Goal: Task Accomplishment & Management: Complete application form

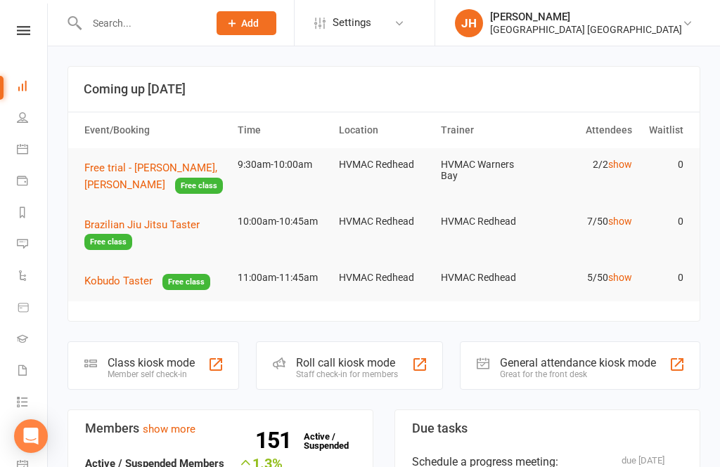
click at [100, 20] on input "text" at bounding box center [140, 23] width 116 height 20
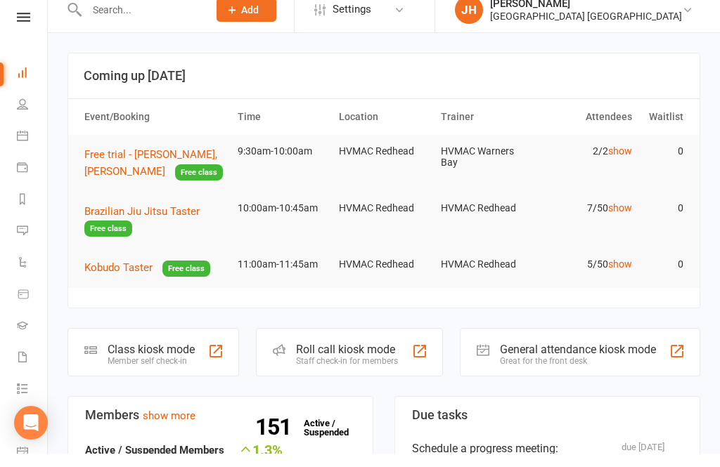
click at [167, 162] on span "Free trial - [PERSON_NAME], [PERSON_NAME]" at bounding box center [150, 177] width 133 height 30
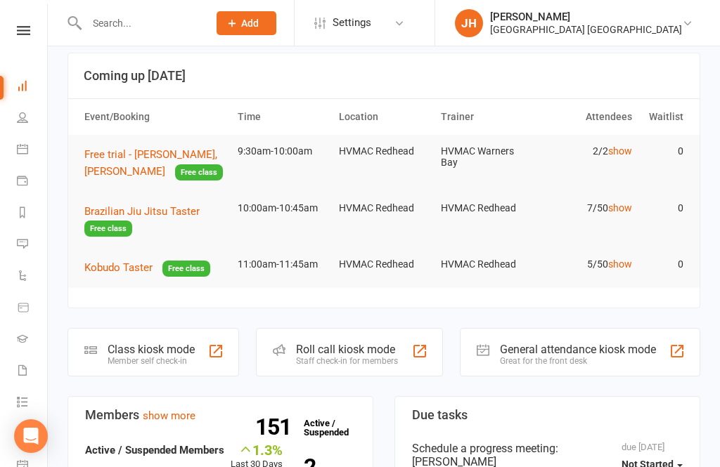
type textarea "Please give 2 black folders one for mum and one for dad. As dad is bringng him …"
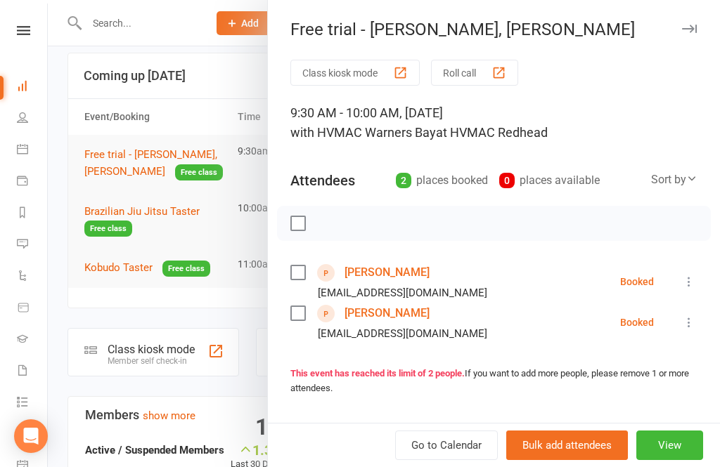
click at [398, 311] on link "[PERSON_NAME]" at bounding box center [386, 313] width 85 height 22
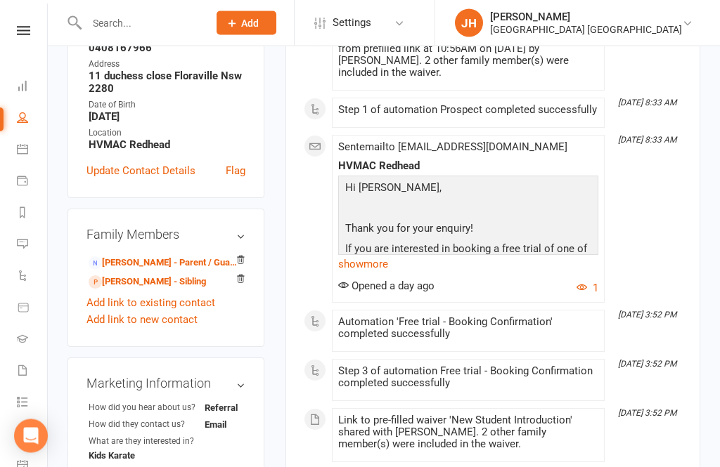
scroll to position [340, 0]
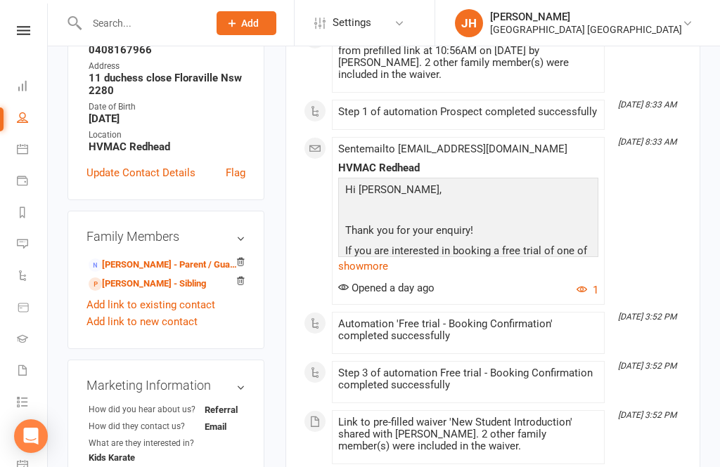
click at [120, 258] on link "[PERSON_NAME] - Parent / Guardian" at bounding box center [164, 265] width 150 height 15
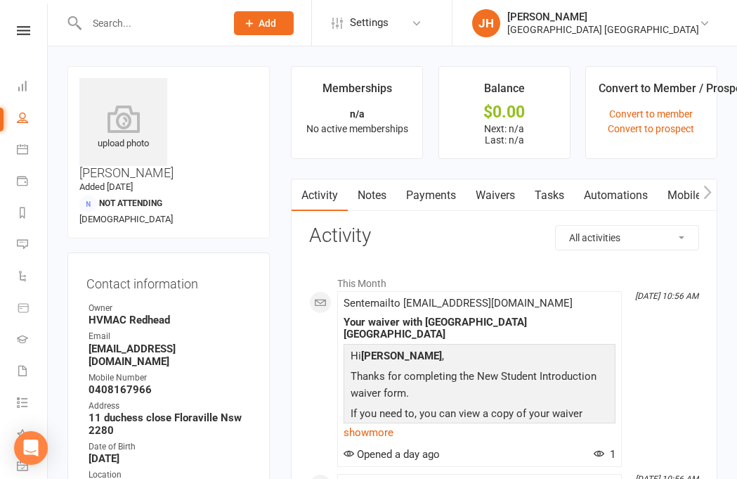
click at [509, 187] on link "Waivers" at bounding box center [495, 195] width 59 height 32
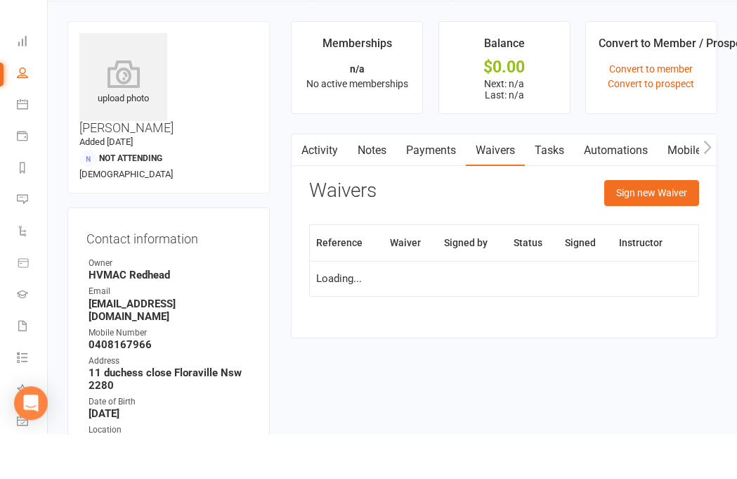
scroll to position [46, 0]
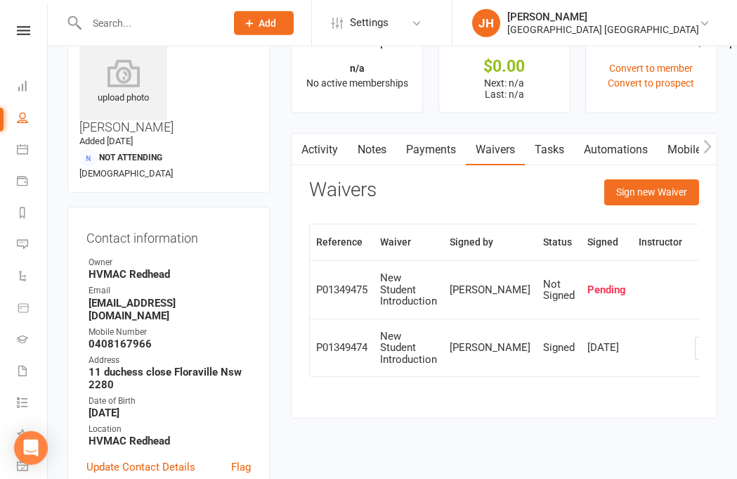
click at [680, 195] on button "Sign new Waiver" at bounding box center [652, 191] width 95 height 25
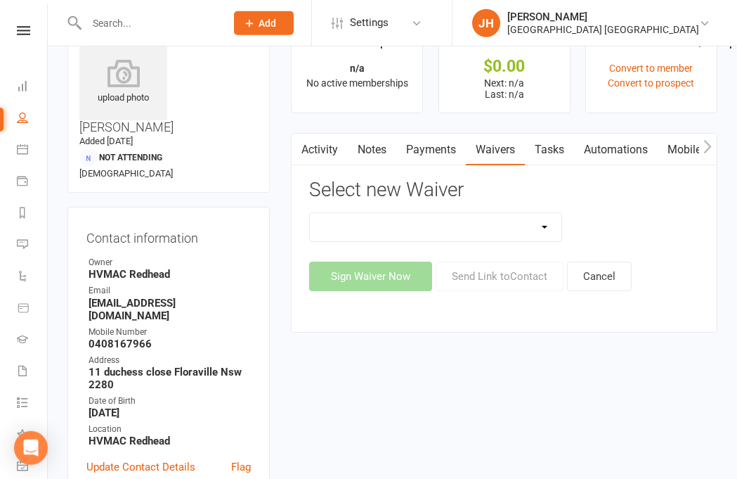
click at [516, 220] on select "1st Kyu Goals Assessment Cancellation Form Membership Downgrade Form Membership…" at bounding box center [436, 227] width 252 height 28
select select "5494"
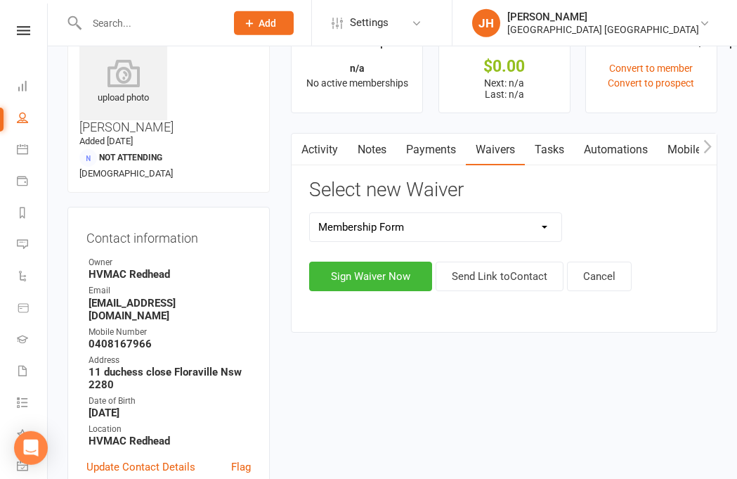
click at [390, 280] on button "Sign Waiver Now" at bounding box center [370, 276] width 123 height 30
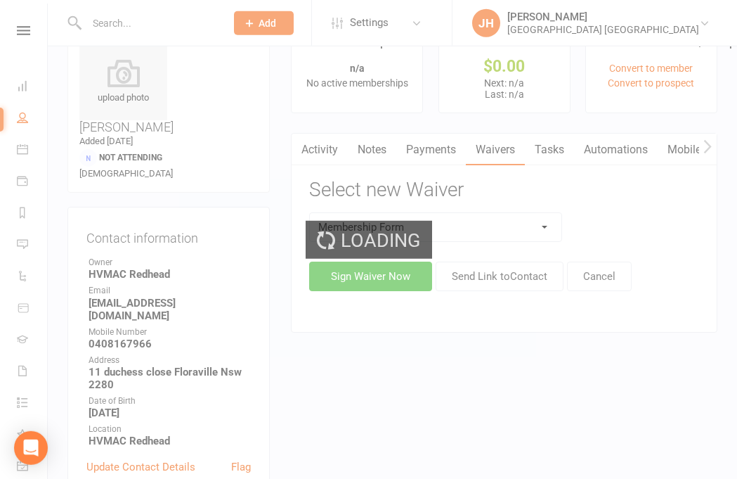
select select "bank_account"
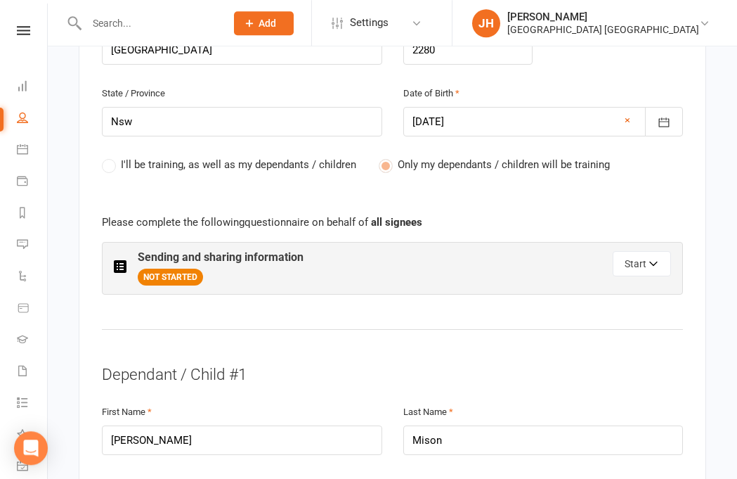
scroll to position [695, 0]
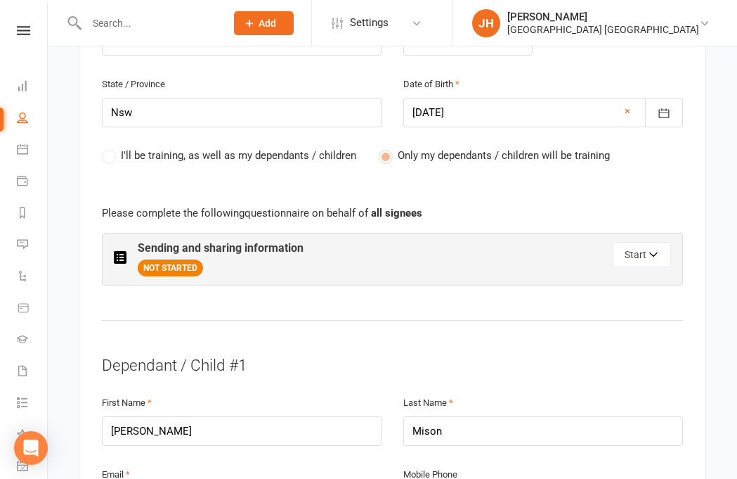
click at [652, 242] on button "Start" at bounding box center [642, 254] width 58 height 25
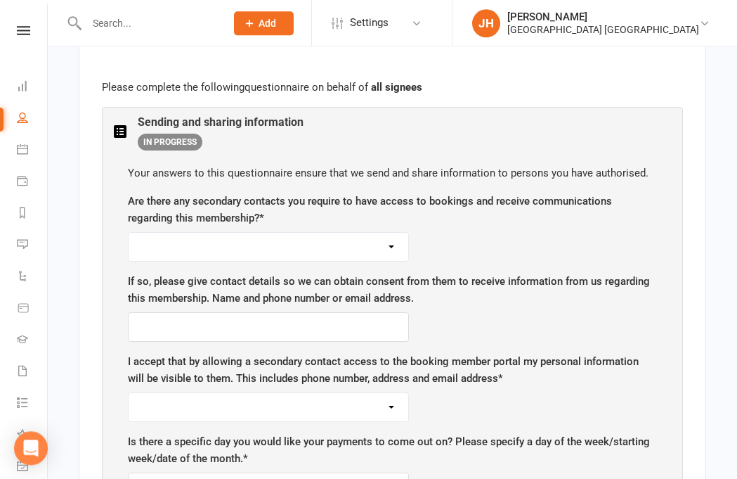
click at [385, 233] on select "Yes No" at bounding box center [269, 247] width 280 height 28
select select "No"
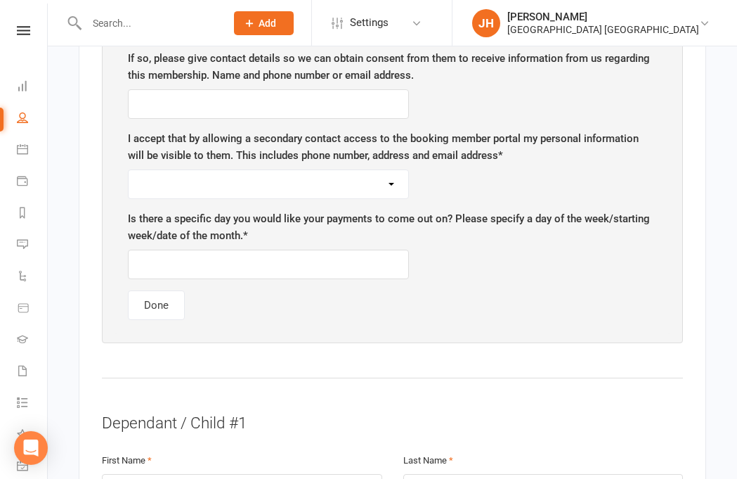
scroll to position [1045, 0]
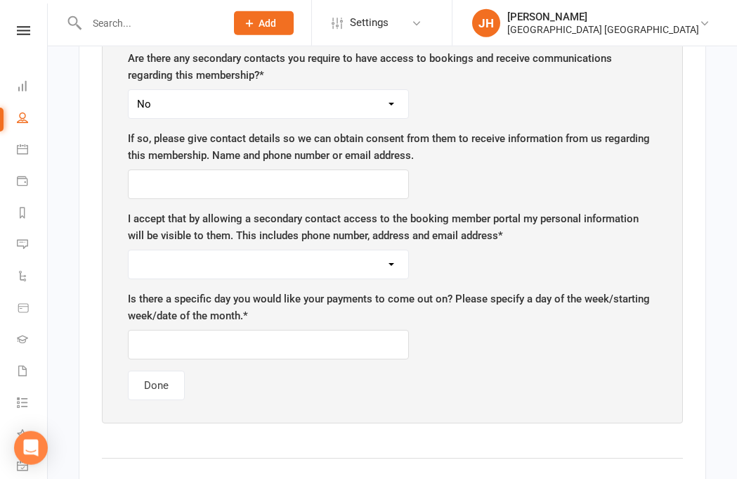
click at [382, 250] on select "Yes No" at bounding box center [269, 264] width 280 height 28
select select "No"
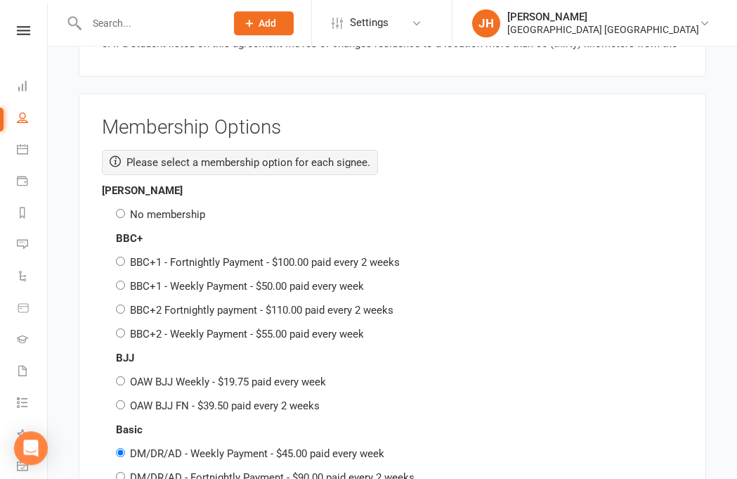
click at [167, 208] on label "No membership" at bounding box center [167, 214] width 75 height 13
click at [125, 209] on input "No membership" at bounding box center [120, 213] width 9 height 9
radio input "true"
radio input "false"
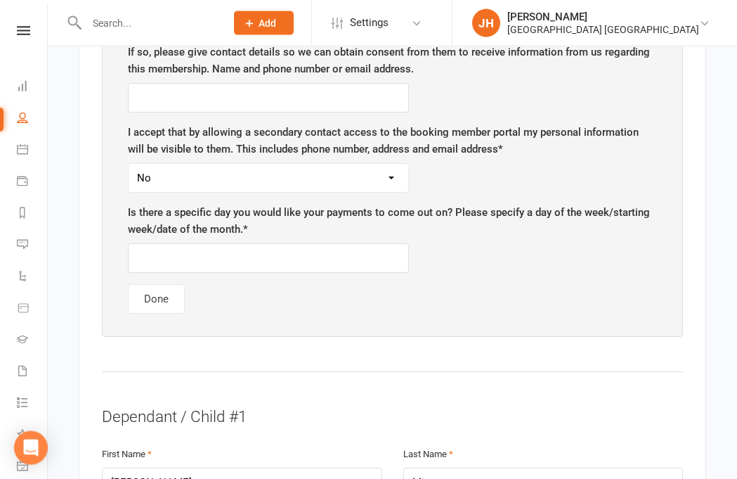
scroll to position [1115, 0]
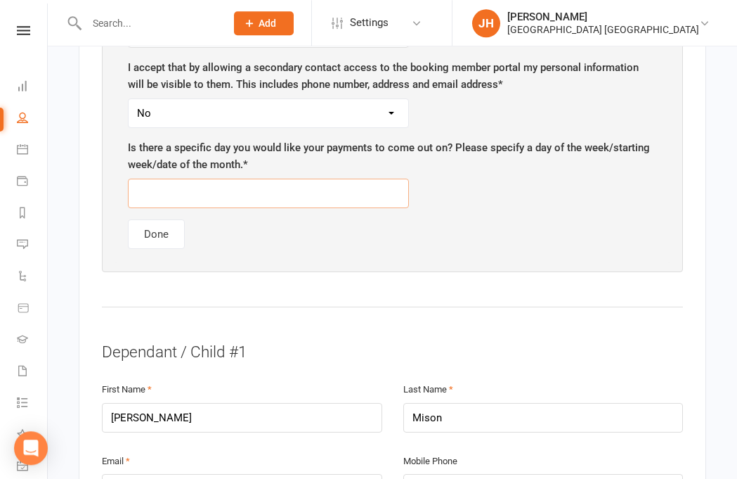
click at [323, 179] on input "text" at bounding box center [268, 194] width 281 height 30
type input "Thursday"
click at [163, 219] on button "Done" at bounding box center [156, 234] width 57 height 30
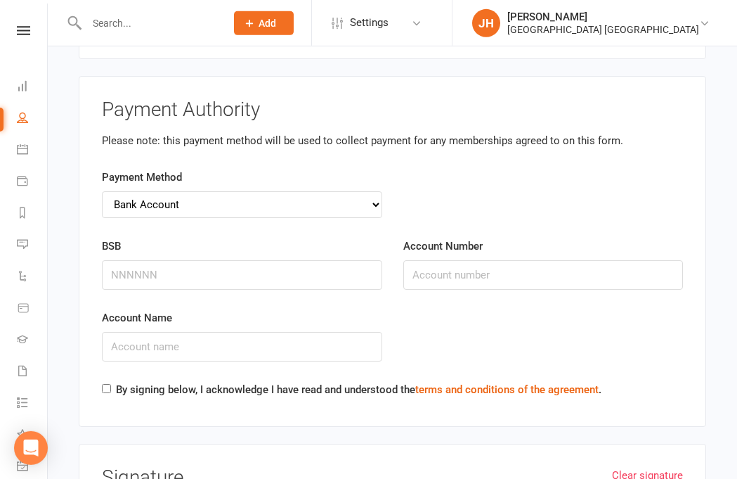
scroll to position [4655, 0]
click at [174, 261] on input "BSB" at bounding box center [242, 276] width 280 height 30
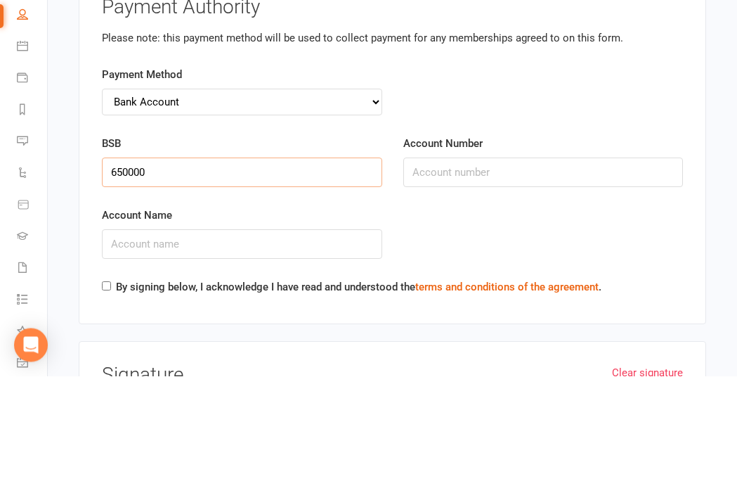
type input "650000"
click at [486, 261] on input "Account Number" at bounding box center [543, 276] width 280 height 30
type input "967922208"
click at [201, 332] on input "Account Name" at bounding box center [242, 347] width 280 height 30
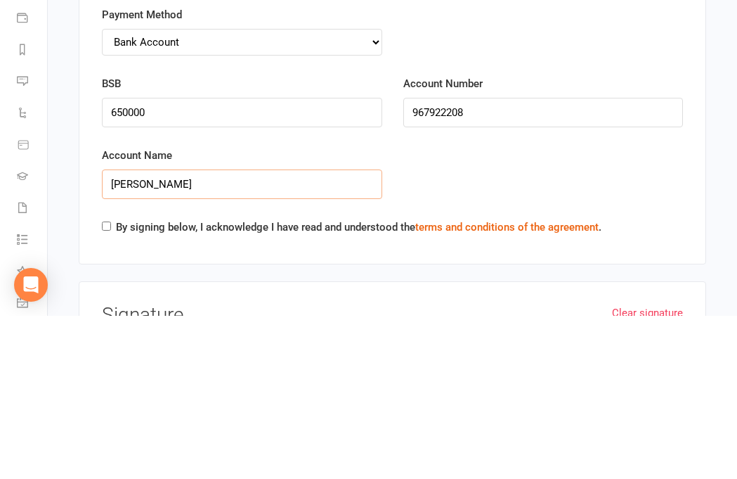
type input "Justin Mison"
click at [108, 385] on input "By signing below, I acknowledge I have read and understood the terms and condit…" at bounding box center [106, 389] width 9 height 9
checkbox input "true"
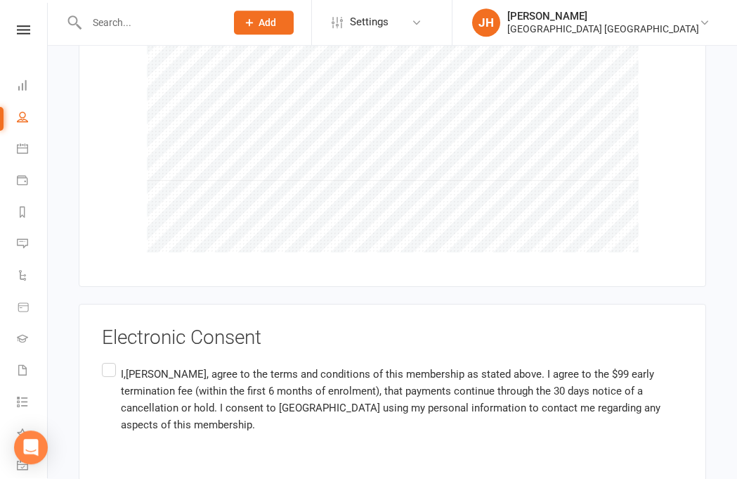
scroll to position [5113, 0]
click at [112, 361] on label "I,Brodie Mison, agree to the terms and conditions of this membership as stated …" at bounding box center [392, 400] width 581 height 78
click at [111, 361] on input "I,Brodie Mison, agree to the terms and conditions of this membership as stated …" at bounding box center [106, 361] width 9 height 0
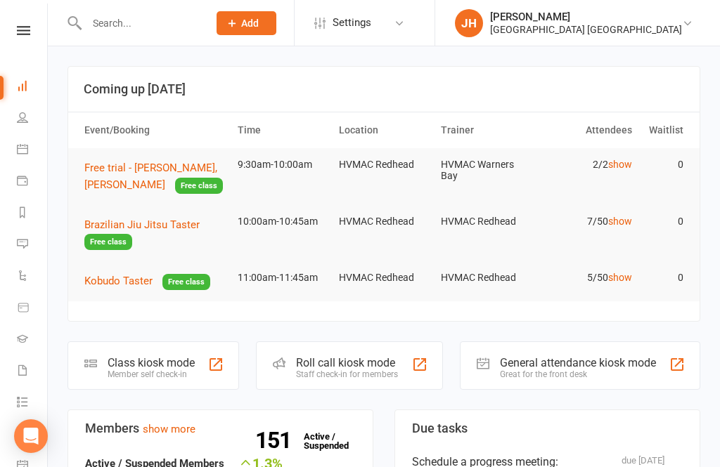
click at [151, 167] on span "Free trial - [PERSON_NAME], [PERSON_NAME]" at bounding box center [150, 177] width 133 height 30
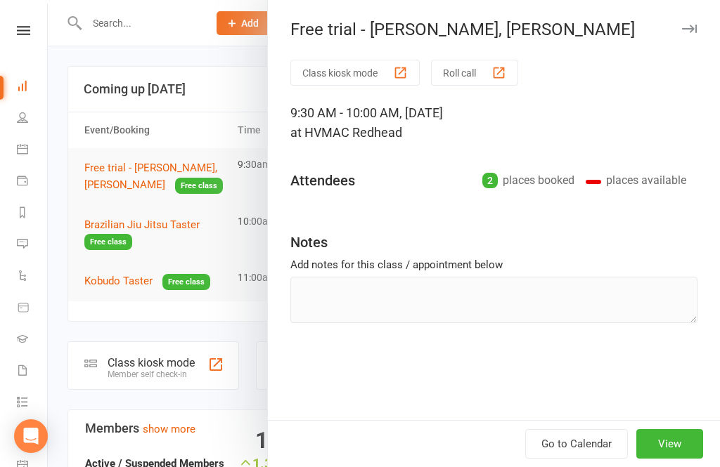
type textarea "Please give 2 black folders one for mum and one for dad. As dad is bringng him …"
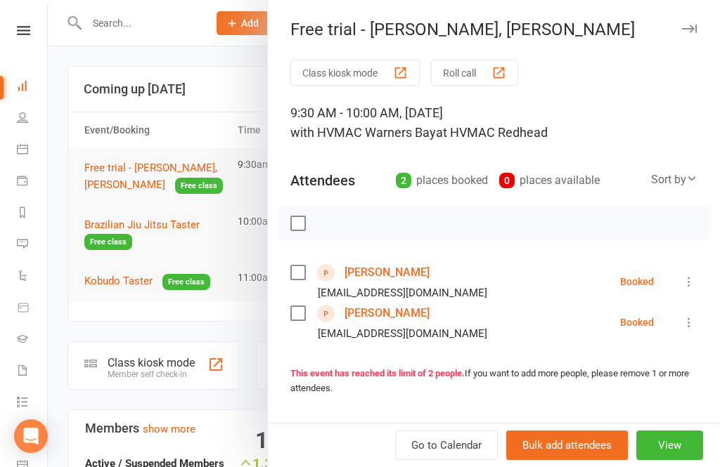
click at [394, 321] on link "[PERSON_NAME]" at bounding box center [386, 313] width 85 height 22
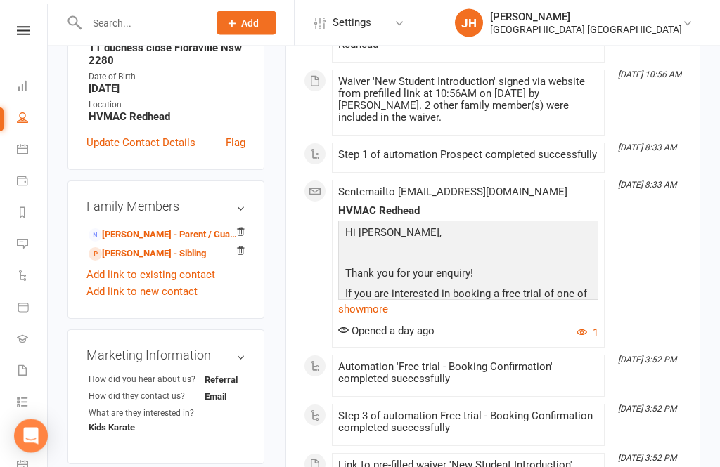
scroll to position [370, 0]
click at [117, 228] on link "[PERSON_NAME] - Parent / Guardian" at bounding box center [164, 235] width 150 height 15
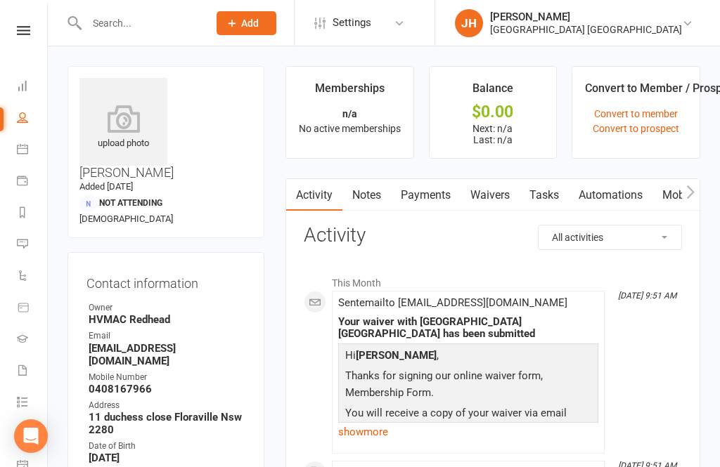
click at [25, 152] on icon at bounding box center [22, 148] width 11 height 11
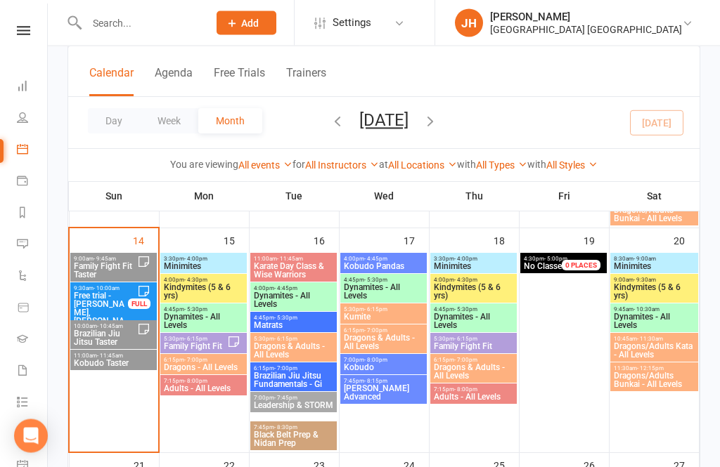
scroll to position [590, 0]
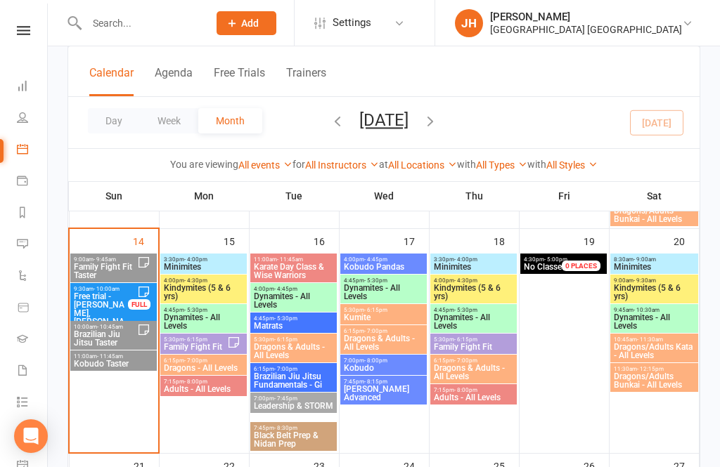
click at [193, 314] on span "Dynamites - All Levels" at bounding box center [203, 322] width 81 height 17
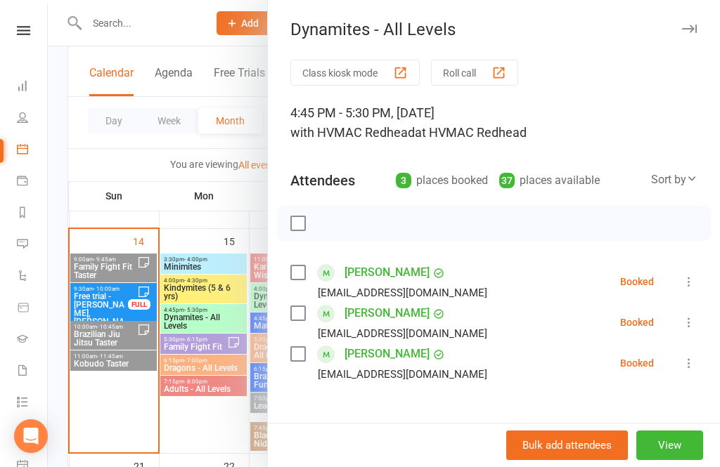
scroll to position [0, 0]
click at [706, 22] on div "Dynamites - All Levels" at bounding box center [494, 30] width 452 height 20
click at [695, 30] on icon "button" at bounding box center [689, 29] width 15 height 8
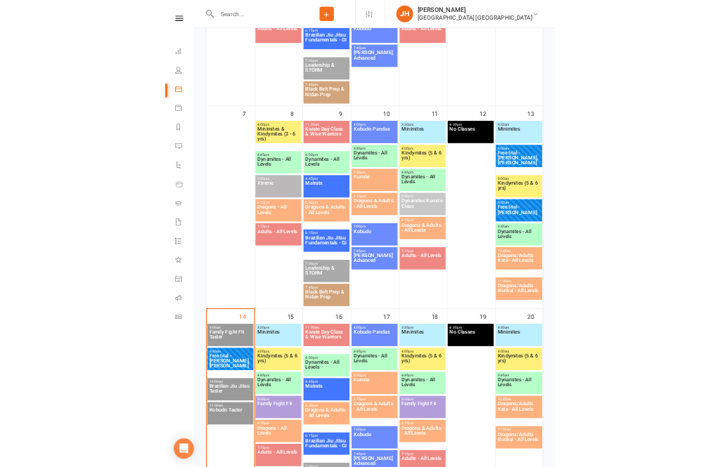
scroll to position [660, 0]
